Goal: Task Accomplishment & Management: Complete application form

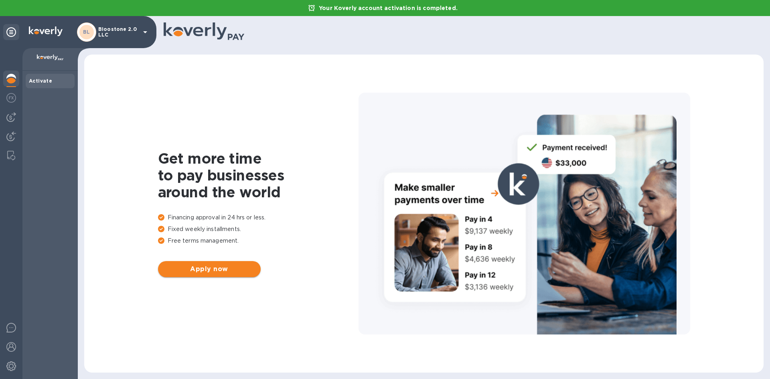
click at [203, 269] on span "Apply now" at bounding box center [209, 269] width 90 height 10
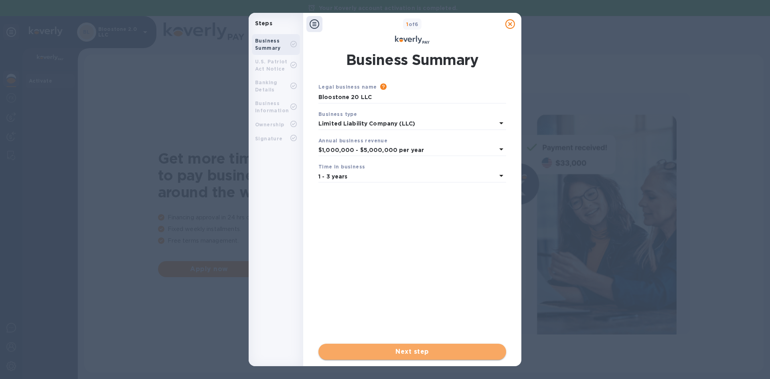
click at [368, 347] on span "Next step" at bounding box center [412, 352] width 175 height 10
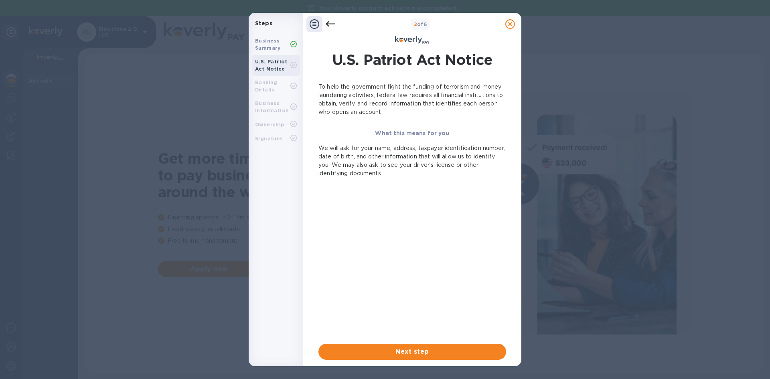
click at [368, 347] on span "Next step" at bounding box center [412, 352] width 175 height 10
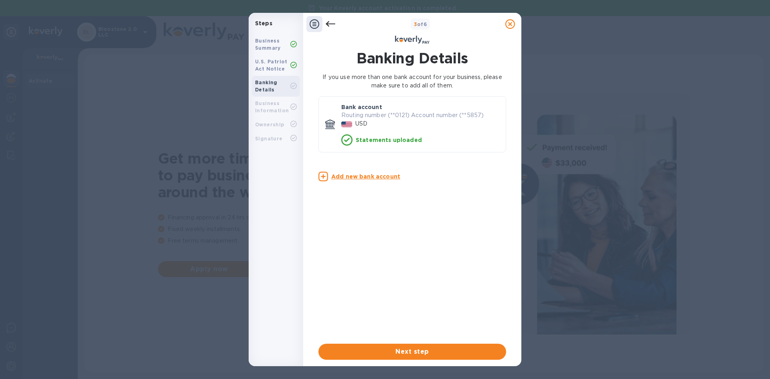
click at [368, 347] on span "Next step" at bounding box center [412, 352] width 175 height 10
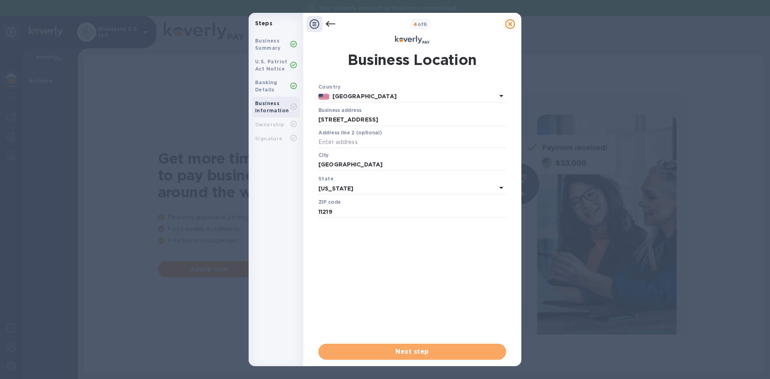
click at [368, 347] on span "Next step" at bounding box center [412, 352] width 175 height 10
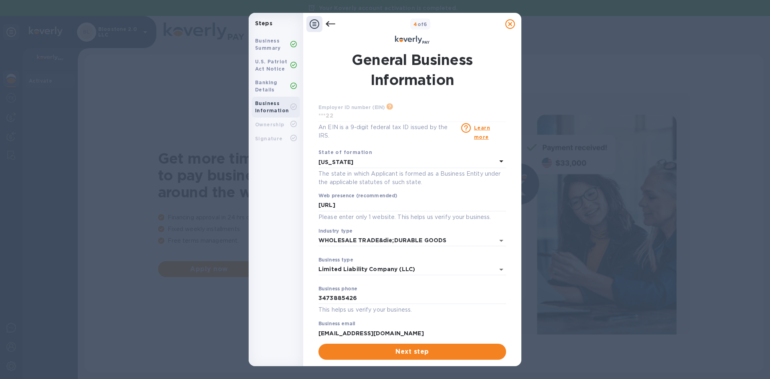
click at [368, 347] on span "Next step" at bounding box center [412, 352] width 175 height 10
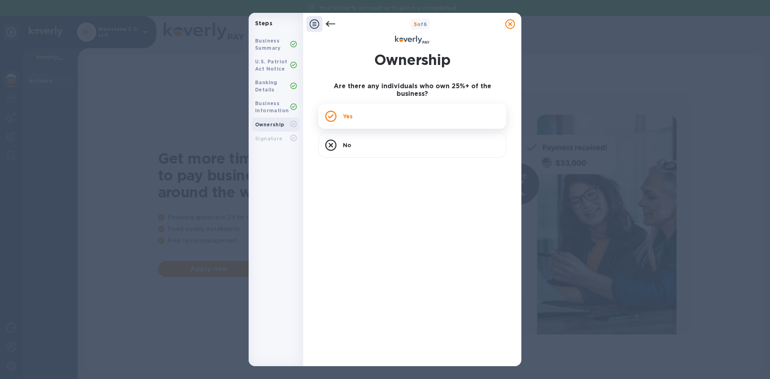
click at [362, 116] on div "Yes" at bounding box center [412, 116] width 188 height 25
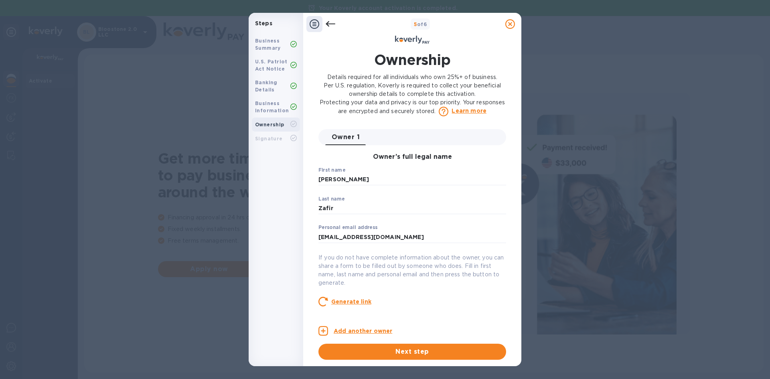
click at [379, 354] on span "Next step" at bounding box center [412, 352] width 175 height 10
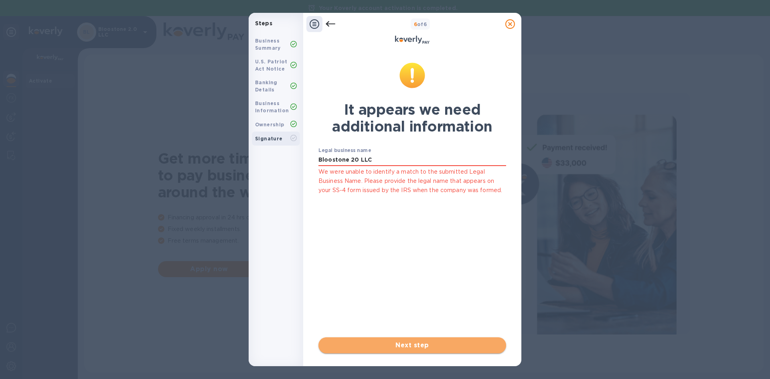
click at [377, 348] on span "Next step" at bounding box center [412, 345] width 175 height 10
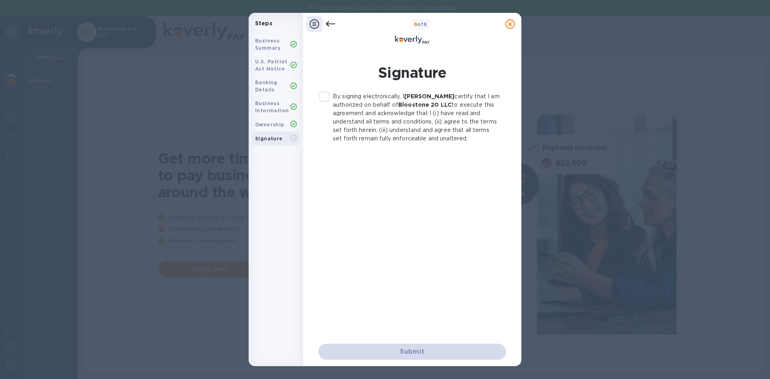
click at [325, 98] on input "By signing electronically, I [PERSON_NAME] certify that I am authorized on beha…" at bounding box center [324, 96] width 17 height 17
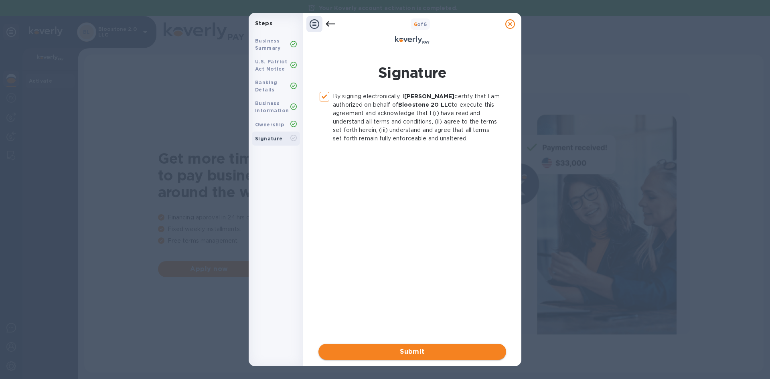
click at [362, 352] on span "Submit" at bounding box center [412, 352] width 175 height 10
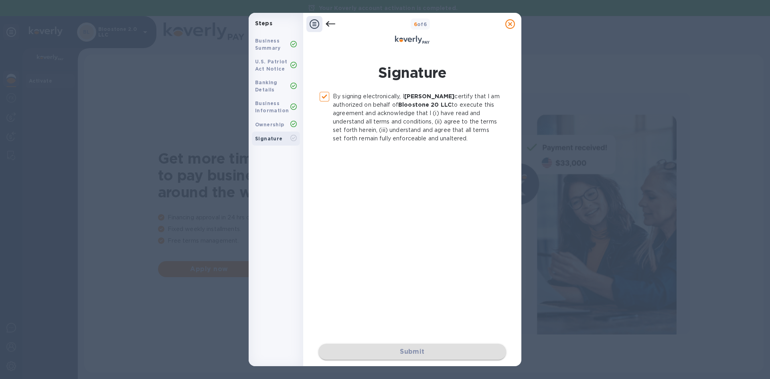
checkbox input "false"
